Goal: Information Seeking & Learning: Compare options

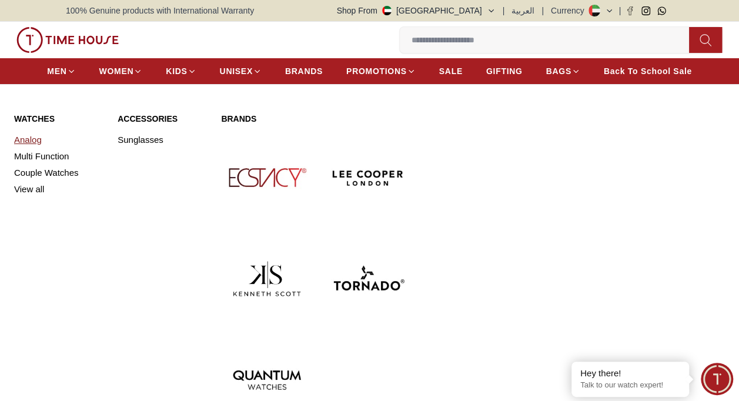
click at [39, 139] on link "Analog" at bounding box center [58, 140] width 89 height 16
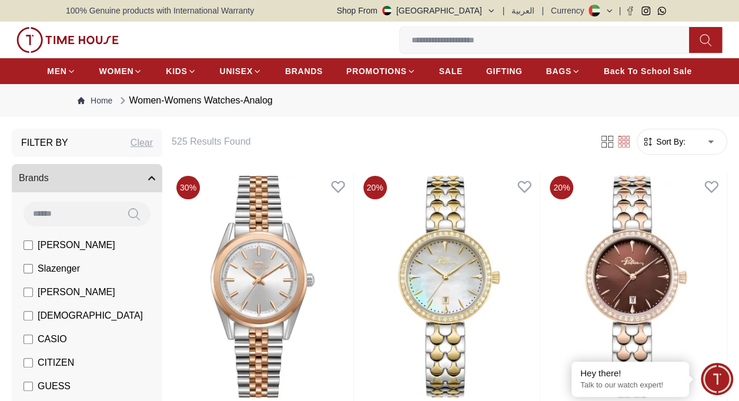
scroll to position [65, 0]
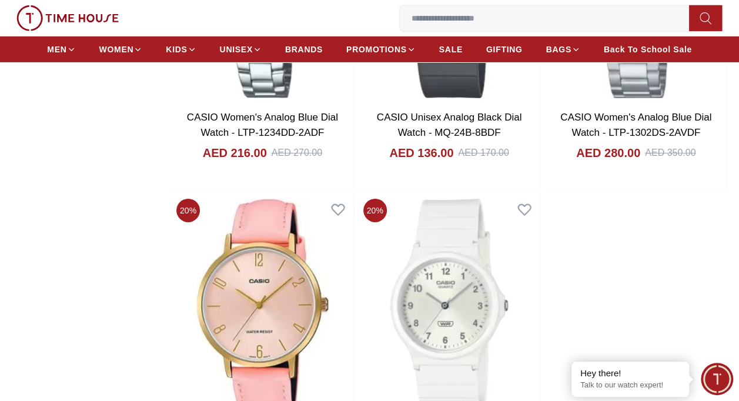
scroll to position [1937, 0]
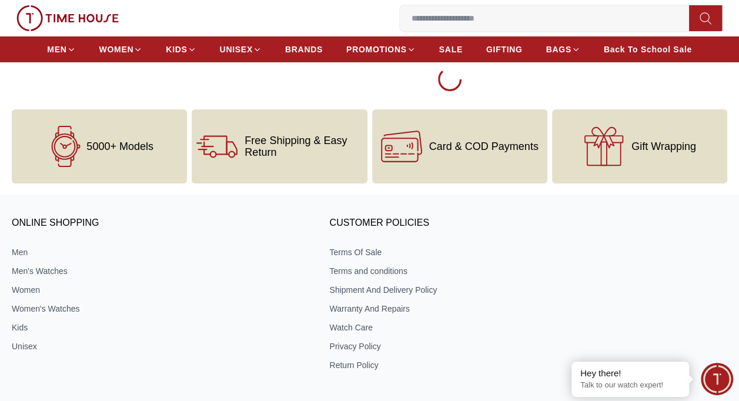
scroll to position [6539, 0]
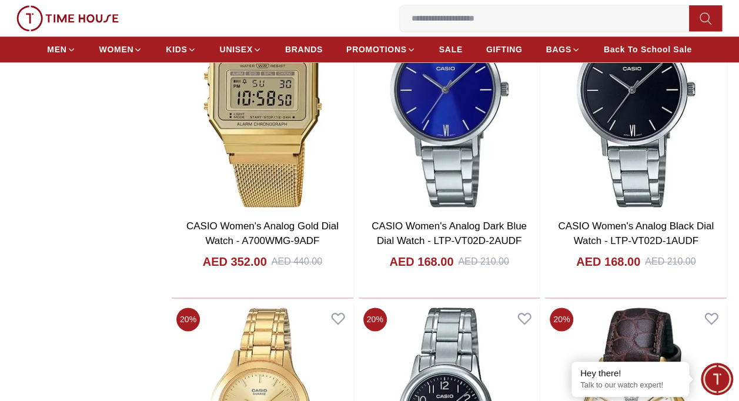
scroll to position [9525, 0]
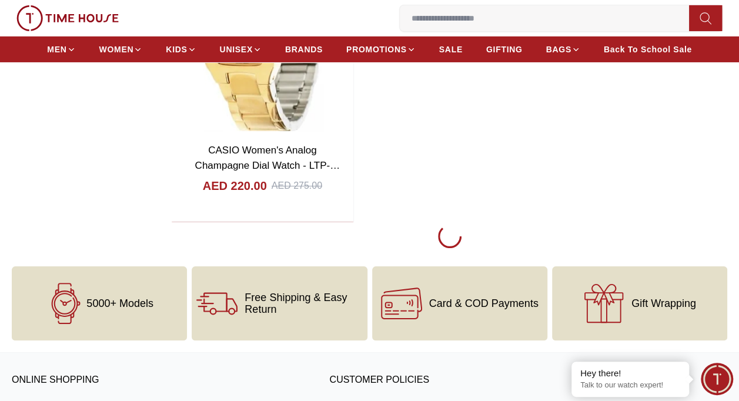
scroll to position [10879, 0]
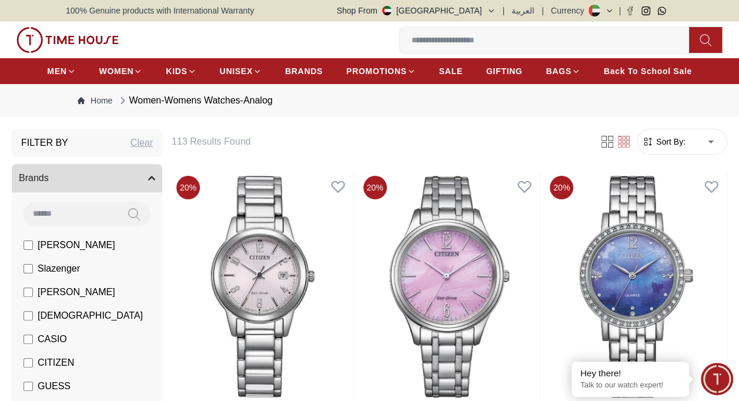
click at [33, 340] on label "CASIO" at bounding box center [45, 339] width 43 height 14
click at [26, 367] on label "CITIZEN" at bounding box center [49, 363] width 51 height 14
